Goal: Transaction & Acquisition: Purchase product/service

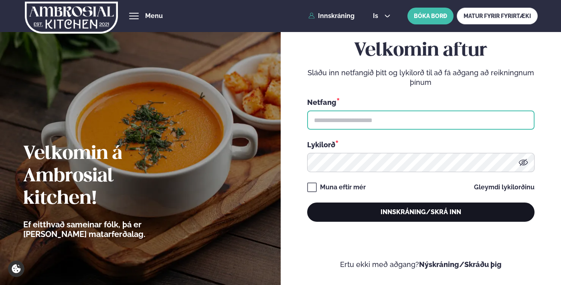
type input "**********"
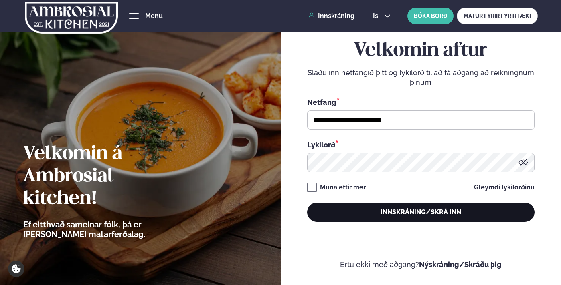
click at [384, 216] on button "Innskráning/Skrá inn" at bounding box center [420, 212] width 227 height 19
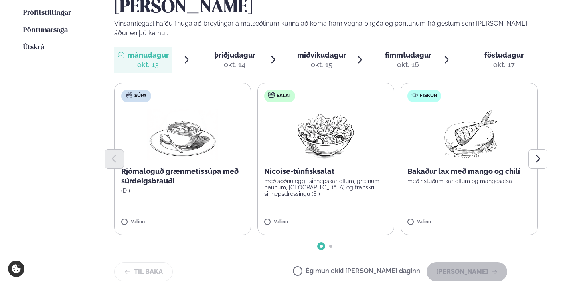
scroll to position [244, 0]
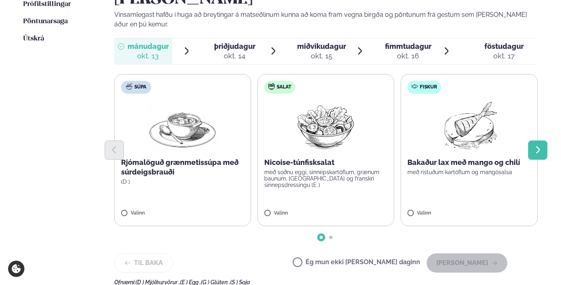
click at [537, 147] on icon "Next slide" at bounding box center [538, 151] width 4 height 8
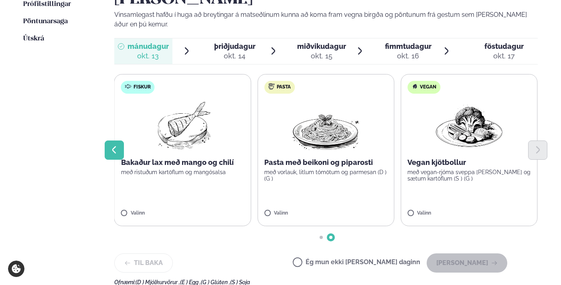
click at [121, 141] on button "Previous slide" at bounding box center [114, 150] width 19 height 19
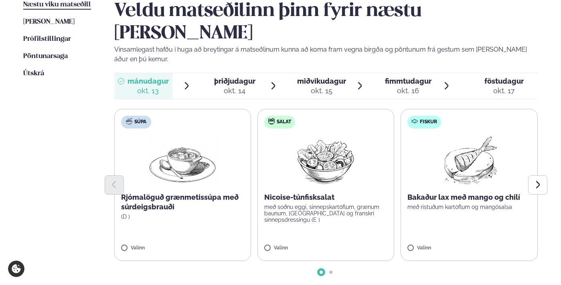
scroll to position [228, 0]
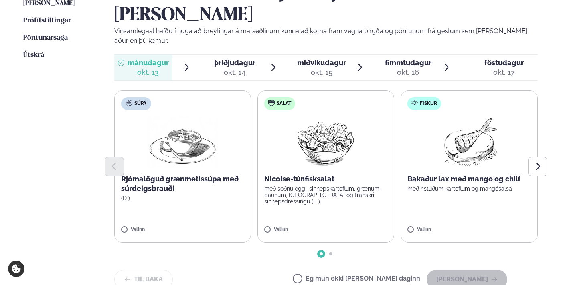
click at [453, 174] on label "Fiskur Bakaður lax með mango og chilí með ristuðum kartöflum og mangósalsa Vali…" at bounding box center [468, 167] width 137 height 152
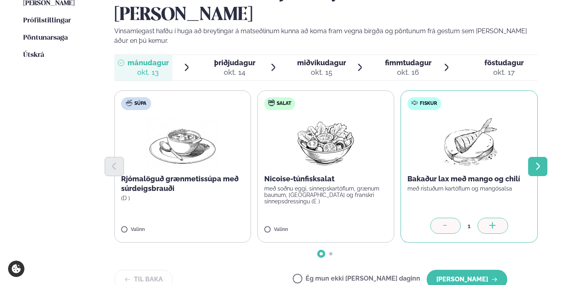
click at [536, 163] on icon "Next slide" at bounding box center [538, 167] width 4 height 8
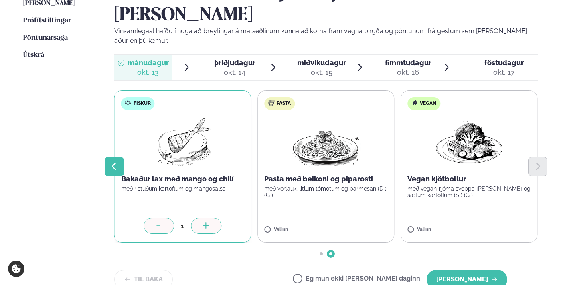
click at [111, 162] on icon "Previous slide" at bounding box center [114, 167] width 10 height 10
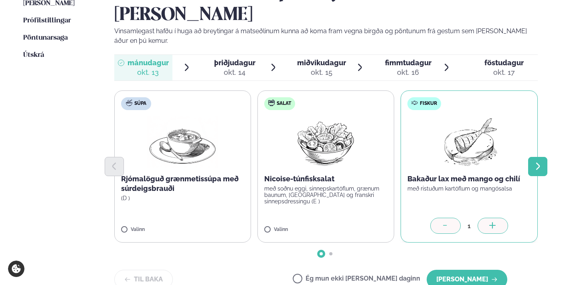
click at [541, 162] on icon "Next slide" at bounding box center [538, 167] width 10 height 10
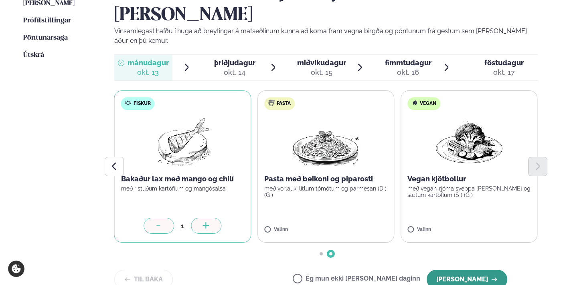
click at [451, 270] on button "[PERSON_NAME]" at bounding box center [466, 279] width 81 height 19
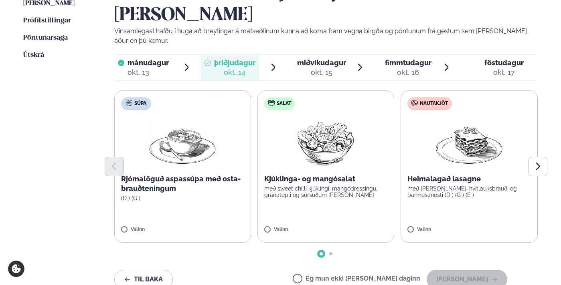
click at [192, 174] on p "Rjómalöguð aspassúpa með osta-brauðteningum" at bounding box center [182, 183] width 123 height 19
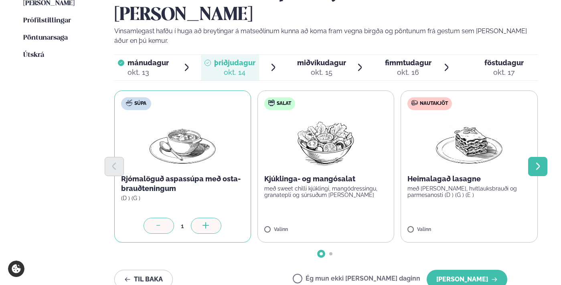
click at [536, 157] on button "Next slide" at bounding box center [537, 166] width 19 height 19
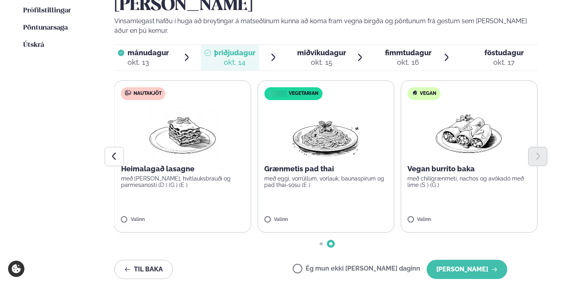
scroll to position [253, 0]
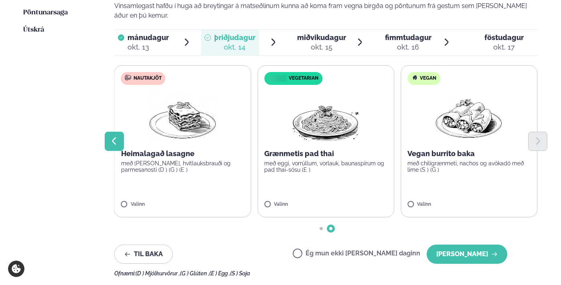
click at [111, 137] on icon "Previous slide" at bounding box center [114, 142] width 10 height 10
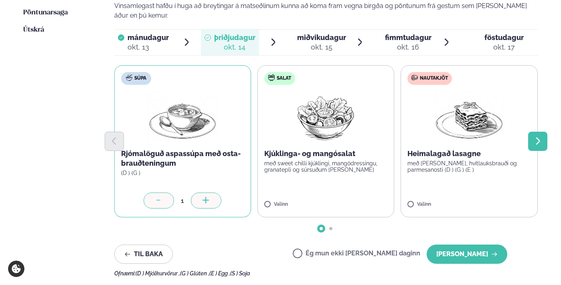
click at [544, 132] on button "Next slide" at bounding box center [537, 141] width 19 height 19
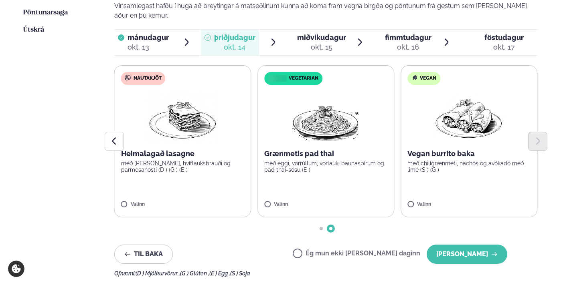
click at [201, 160] on p "með [PERSON_NAME], hvítlauksbrauði og parmesanosti (D ) (G ) (E )" at bounding box center [182, 166] width 123 height 13
click at [106, 132] on button "Previous slide" at bounding box center [114, 141] width 19 height 19
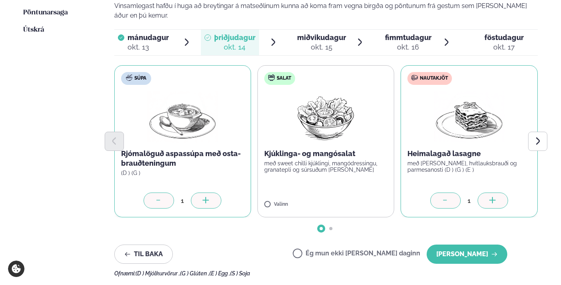
click at [159, 200] on icon at bounding box center [158, 200] width 4 height 0
click at [538, 137] on icon "Next slide" at bounding box center [538, 142] width 10 height 10
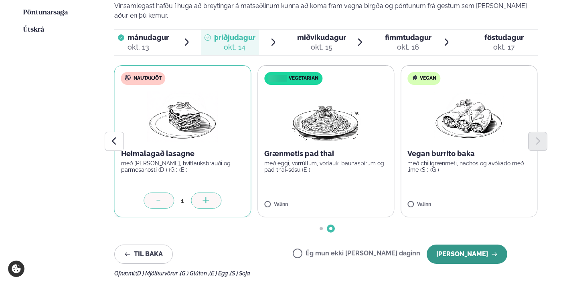
click at [472, 245] on button "[PERSON_NAME]" at bounding box center [466, 254] width 81 height 19
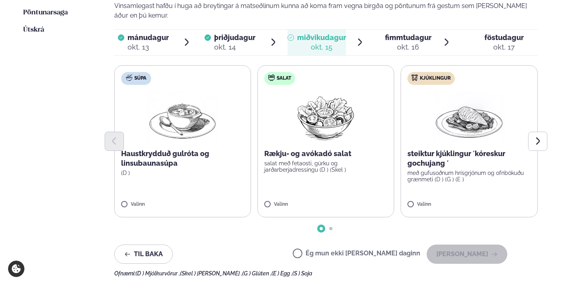
click at [185, 149] on p "Haustkrydduð gulróta og linsubaunasúpa" at bounding box center [182, 158] width 123 height 19
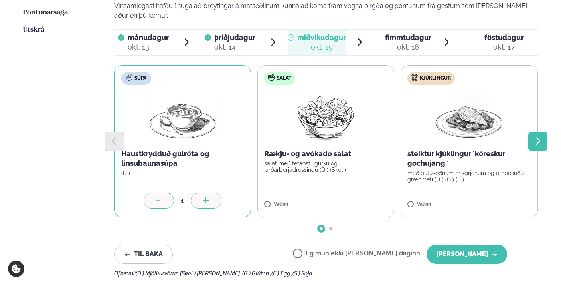
click at [543, 132] on button "Next slide" at bounding box center [537, 141] width 19 height 19
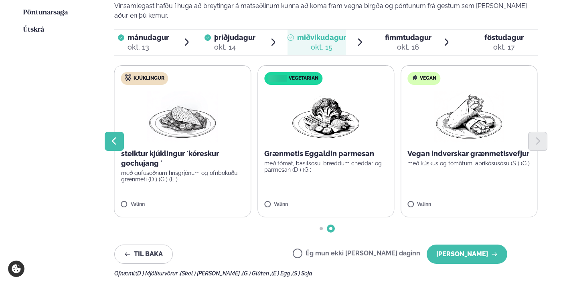
scroll to position [192, 0]
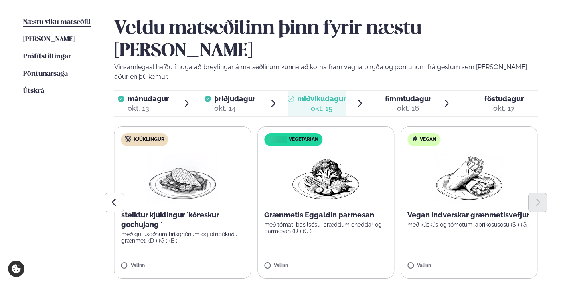
click at [237, 95] on span "þriðjudagur" at bounding box center [234, 99] width 41 height 8
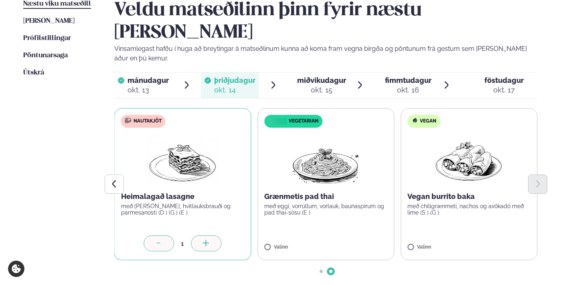
scroll to position [226, 0]
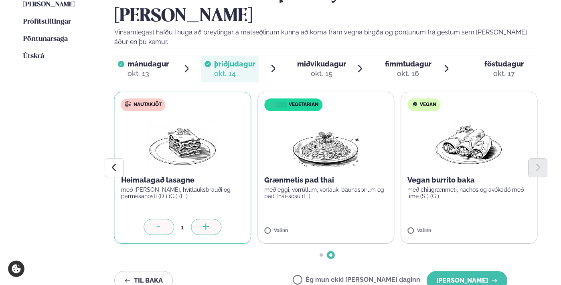
click at [330, 69] on div "okt. 15" at bounding box center [321, 74] width 49 height 10
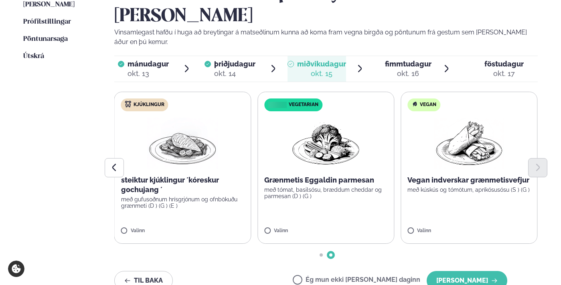
click at [226, 69] on div "okt. 14" at bounding box center [234, 74] width 41 height 10
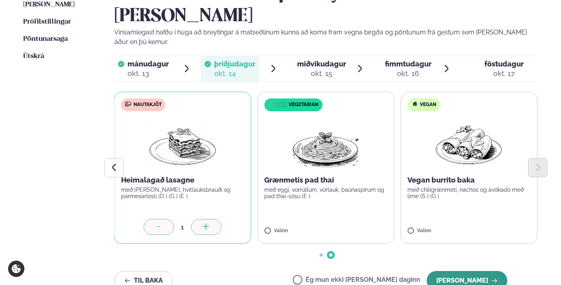
click at [503, 271] on button "[PERSON_NAME]" at bounding box center [466, 280] width 81 height 19
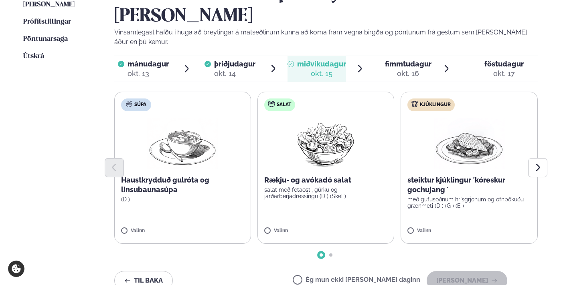
click at [137, 158] on div at bounding box center [326, 167] width 424 height 19
click at [194, 158] on div at bounding box center [326, 167] width 424 height 19
click at [190, 176] on p "Haustkrydduð gulróta og linsubaunasúpa" at bounding box center [182, 185] width 123 height 19
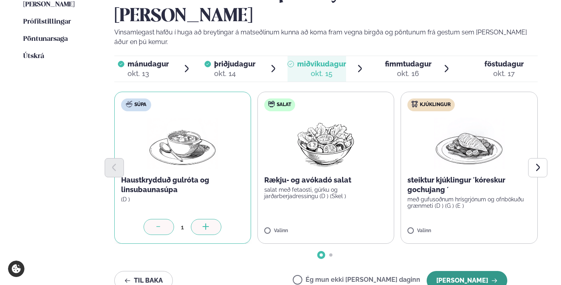
click at [475, 271] on button "[PERSON_NAME]" at bounding box center [466, 280] width 81 height 19
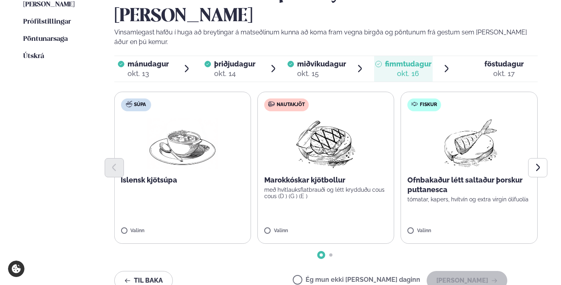
click at [351, 176] on p "Marokkóskar kjötbollur" at bounding box center [325, 181] width 123 height 10
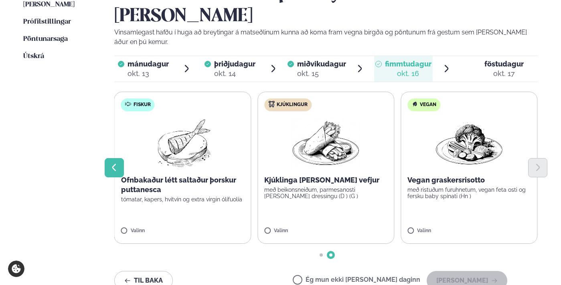
click at [113, 163] on icon "Previous slide" at bounding box center [114, 168] width 10 height 10
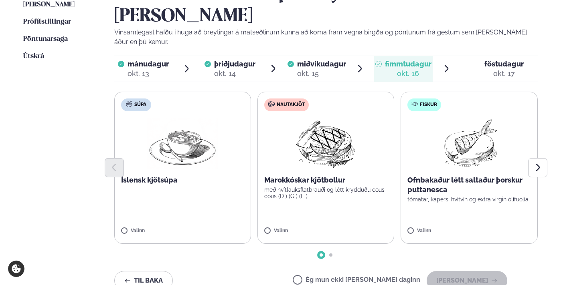
click at [306, 158] on div at bounding box center [326, 167] width 424 height 19
click at [307, 187] on p "með hvítlauksflatbrauði og létt krydduðu cous cous (D ) (G ) (E )" at bounding box center [325, 193] width 123 height 13
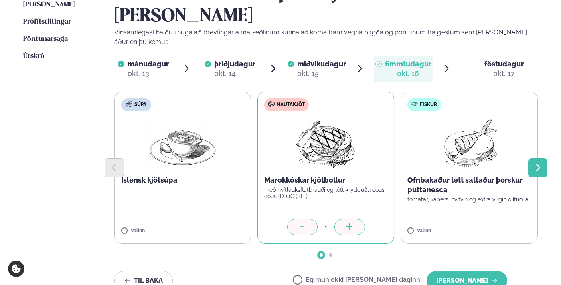
click at [536, 163] on icon "Next slide" at bounding box center [538, 168] width 10 height 10
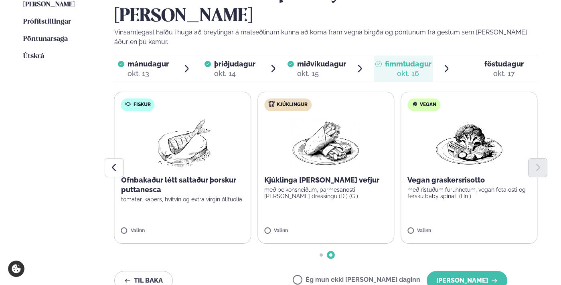
click at [311, 187] on p "með beikonsneiðum, parmesanosti [PERSON_NAME] dressingu (D ) (G )" at bounding box center [325, 193] width 123 height 13
click at [118, 134] on label "Fiskur Ofnbakaður létt saltaður þorskur puttanesca tómatar, kapers, hvítvín og …" at bounding box center [182, 168] width 137 height 152
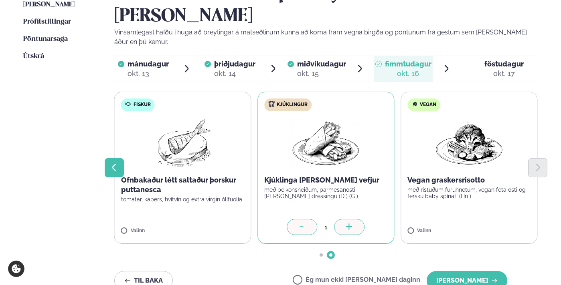
click at [115, 163] on icon "Previous slide" at bounding box center [114, 168] width 10 height 10
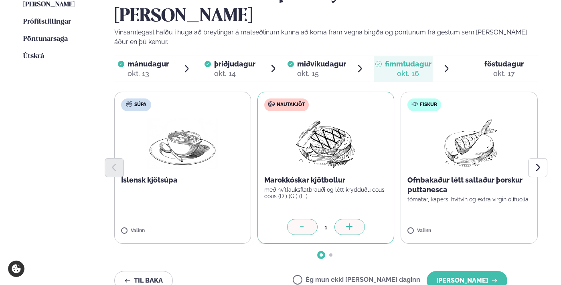
click at [321, 187] on p "með hvítlauksflatbrauði og létt krydduðu cous cous (D ) (G ) (E )" at bounding box center [325, 193] width 123 height 13
click at [538, 164] on icon "Next slide" at bounding box center [538, 168] width 4 height 8
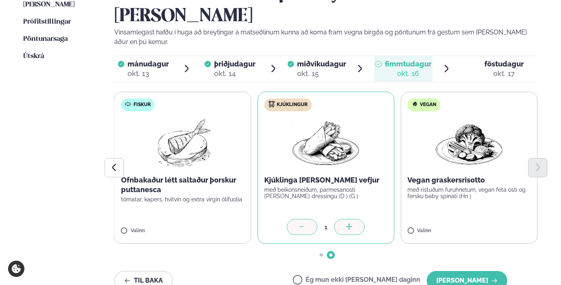
click at [300, 224] on icon at bounding box center [302, 228] width 8 height 8
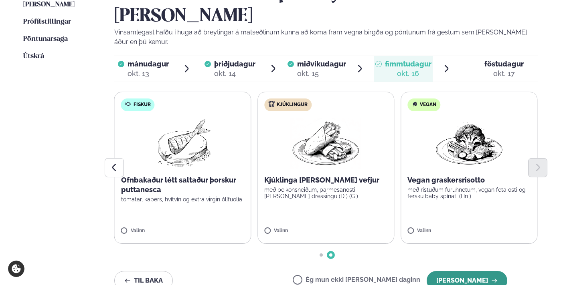
click at [468, 271] on button "[PERSON_NAME]" at bounding box center [466, 280] width 81 height 19
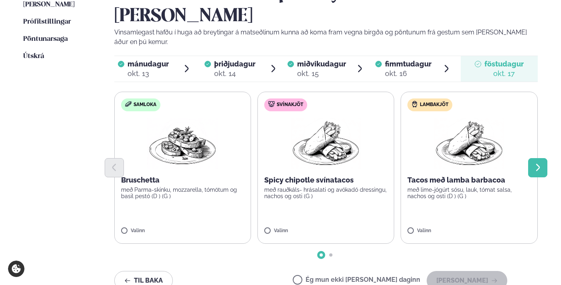
click at [537, 164] on icon "Next slide" at bounding box center [538, 168] width 4 height 8
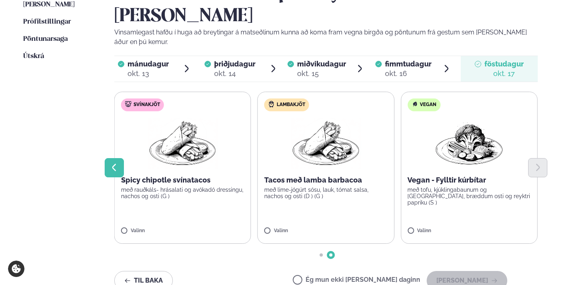
click at [110, 163] on icon "Previous slide" at bounding box center [114, 168] width 10 height 10
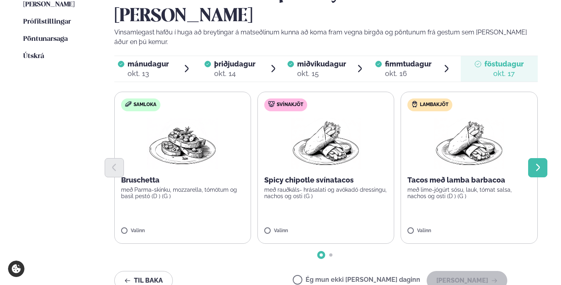
click at [536, 164] on icon "Next slide" at bounding box center [538, 168] width 4 height 8
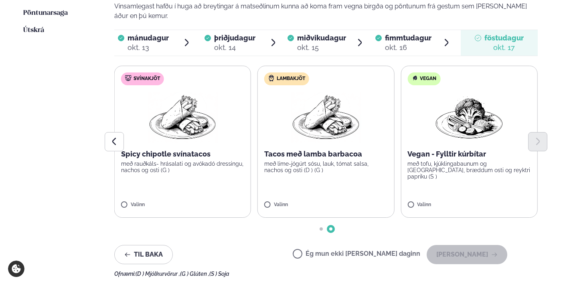
scroll to position [256, 0]
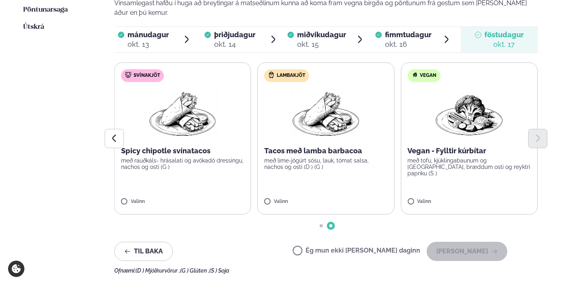
click at [323, 248] on label "Ég mun ekki [PERSON_NAME] daginn" at bounding box center [356, 252] width 127 height 8
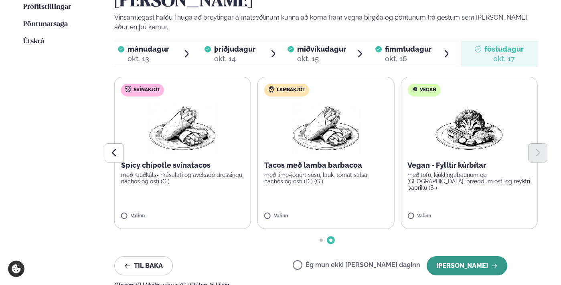
scroll to position [231, 0]
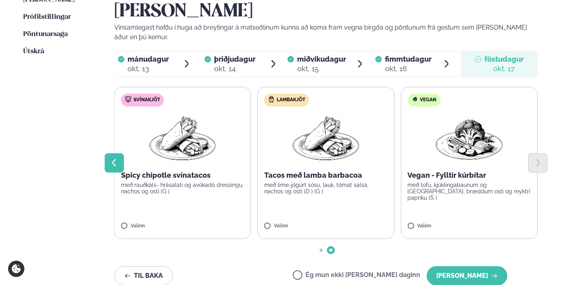
click at [115, 158] on icon "Previous slide" at bounding box center [114, 163] width 10 height 10
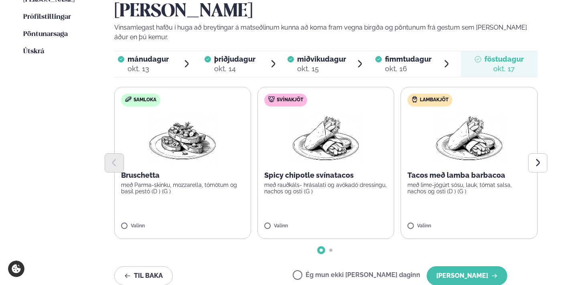
click at [356, 171] on p "Spicy chipotle svínatacos" at bounding box center [325, 176] width 123 height 10
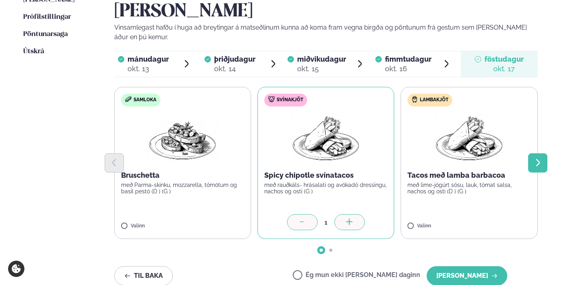
click at [538, 160] on icon "Next slide" at bounding box center [538, 164] width 4 height 8
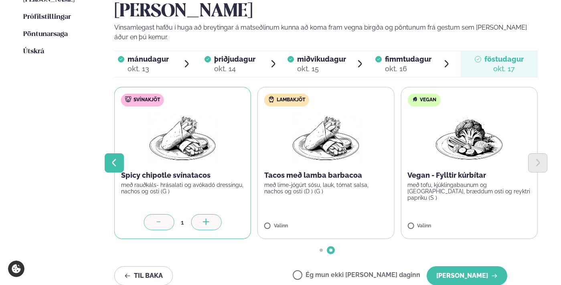
click at [109, 154] on button "Previous slide" at bounding box center [114, 163] width 19 height 19
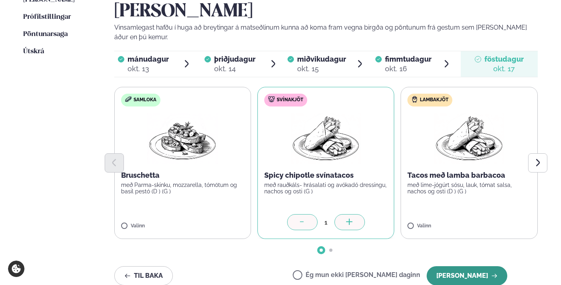
click at [457, 267] on button "[PERSON_NAME]" at bounding box center [466, 276] width 81 height 19
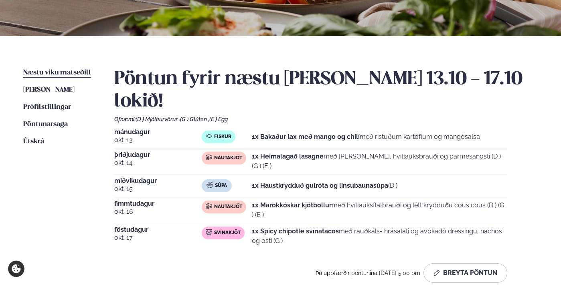
scroll to position [155, 0]
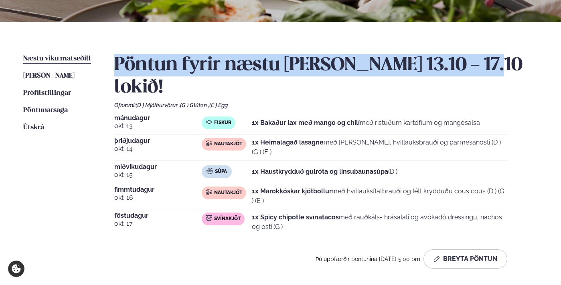
drag, startPoint x: 111, startPoint y: 64, endPoint x: 479, endPoint y: 71, distance: 368.4
click at [479, 71] on div "Næstu [PERSON_NAME] matseðill Næsta vika [PERSON_NAME] matseðill [PERSON_NAME] …" at bounding box center [280, 163] width 561 height 282
click at [479, 71] on h2 "Pöntun fyrir næstu [PERSON_NAME] 13.10 - 17.10 lokið!" at bounding box center [326, 76] width 424 height 45
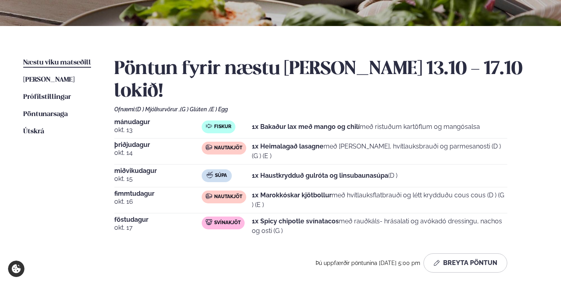
scroll to position [0, 0]
